Goal: Entertainment & Leisure: Consume media (video, audio)

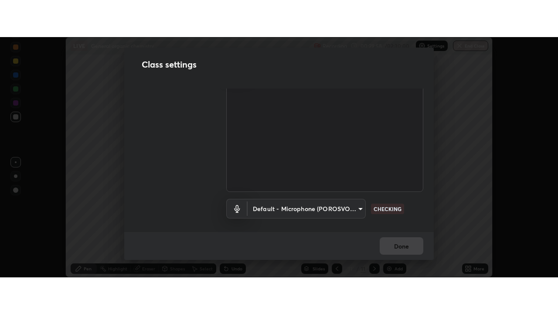
scroll to position [54, 0]
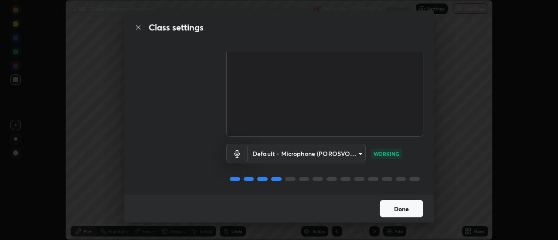
click at [394, 207] on button "Done" at bounding box center [402, 208] width 44 height 17
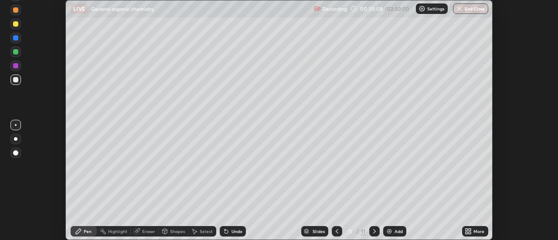
click at [466, 231] on icon at bounding box center [468, 231] width 7 height 7
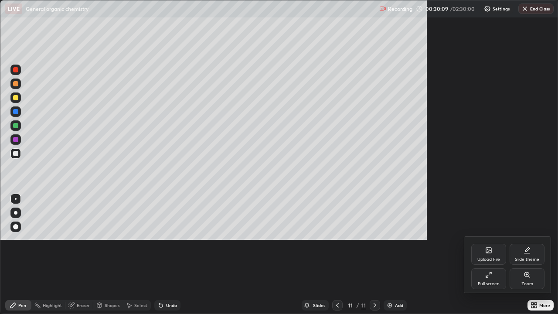
scroll to position [314, 558]
click at [426, 240] on div at bounding box center [279, 157] width 558 height 314
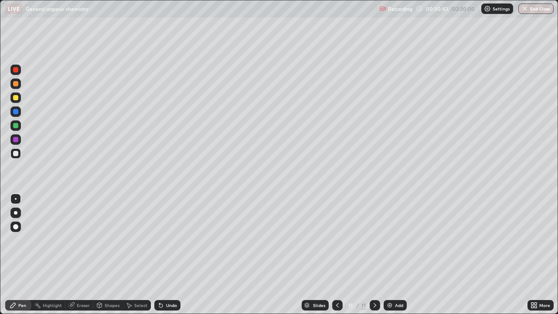
click at [386, 240] on img at bounding box center [389, 305] width 7 height 7
click at [387, 240] on img at bounding box center [389, 305] width 7 height 7
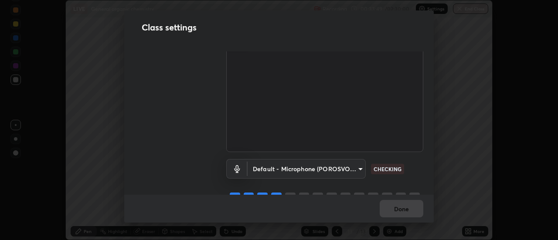
scroll to position [39, 0]
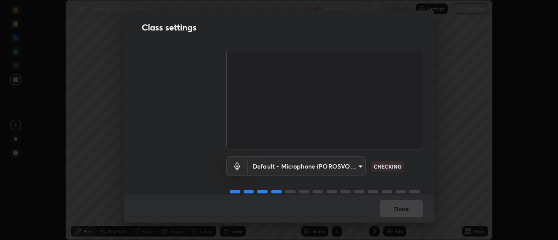
click at [84, 150] on div "Class settings Audio & Video FHD Camera (33f1:1001) 1a9a141d8732cc5f70fa8544908…" at bounding box center [279, 120] width 558 height 240
click at [34, 183] on div "Class settings Audio & Video FHD Camera (33f1:1001) 1a9a141d8732cc5f70fa8544908…" at bounding box center [279, 120] width 558 height 240
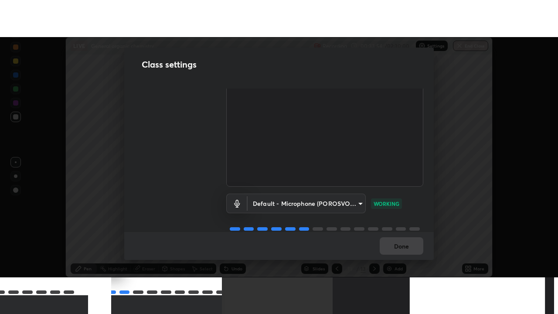
scroll to position [54, 0]
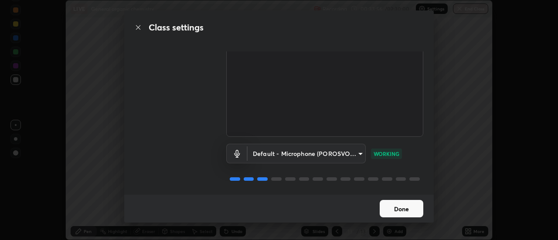
click at [394, 210] on button "Done" at bounding box center [402, 208] width 44 height 17
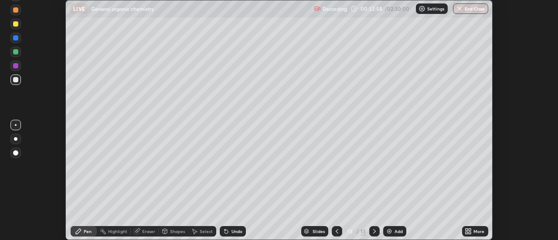
click at [467, 230] on icon at bounding box center [466, 230] width 2 height 2
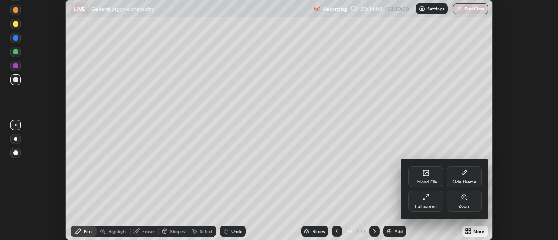
click at [424, 199] on icon at bounding box center [424, 199] width 2 height 2
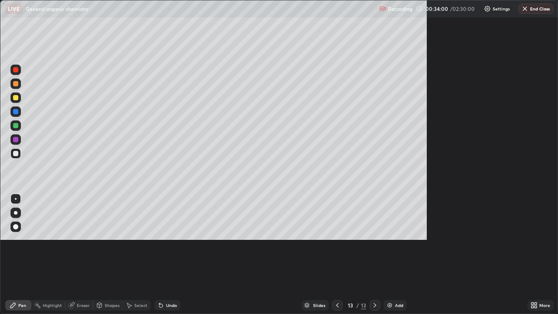
scroll to position [314, 558]
